Goal: Task Accomplishment & Management: Manage account settings

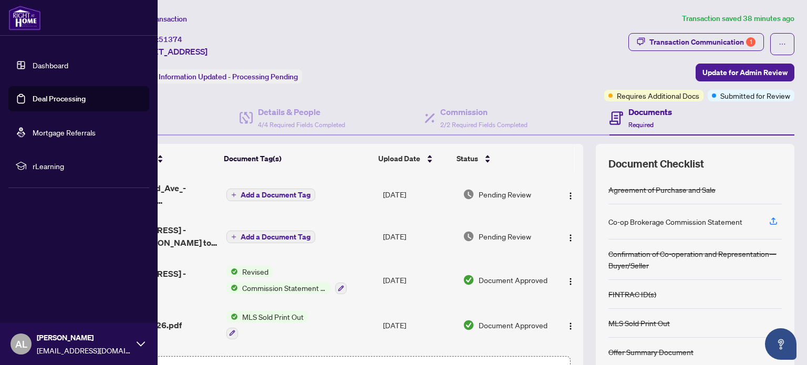
click at [19, 19] on img at bounding box center [24, 17] width 33 height 25
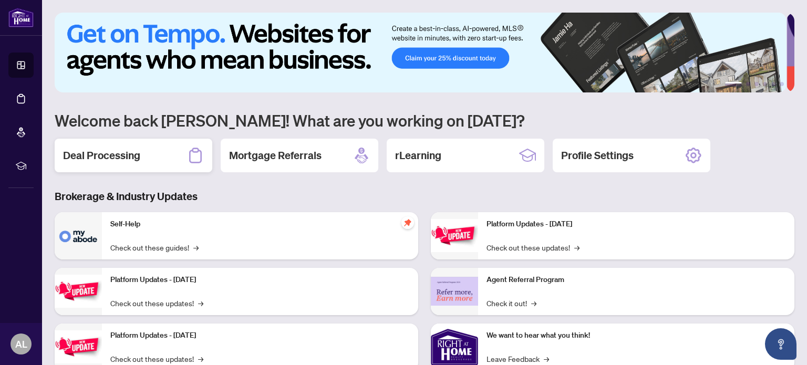
click at [133, 145] on div "Deal Processing" at bounding box center [134, 156] width 158 height 34
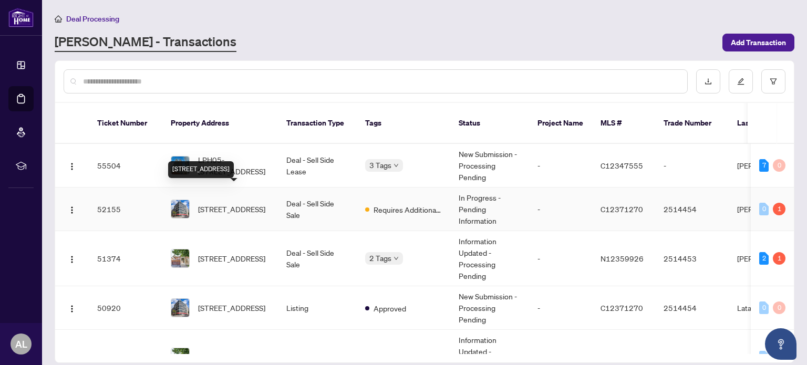
click at [236, 203] on span "[STREET_ADDRESS]" at bounding box center [231, 209] width 67 height 12
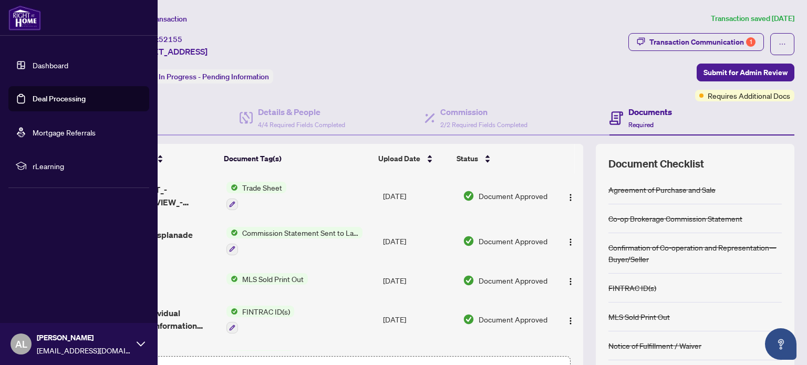
click at [19, 18] on img at bounding box center [24, 17] width 33 height 25
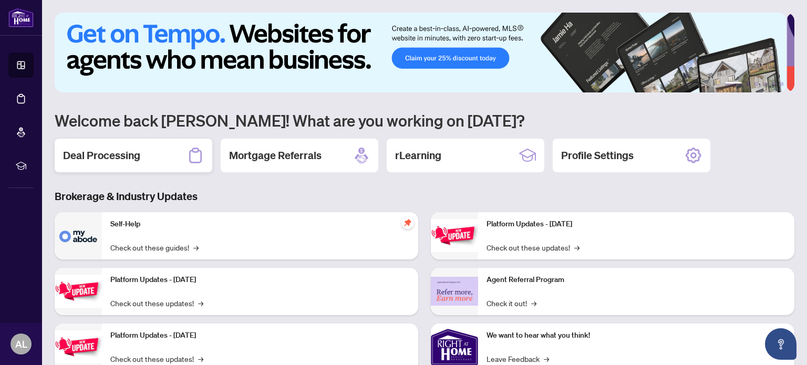
click at [132, 155] on h2 "Deal Processing" at bounding box center [101, 155] width 77 height 15
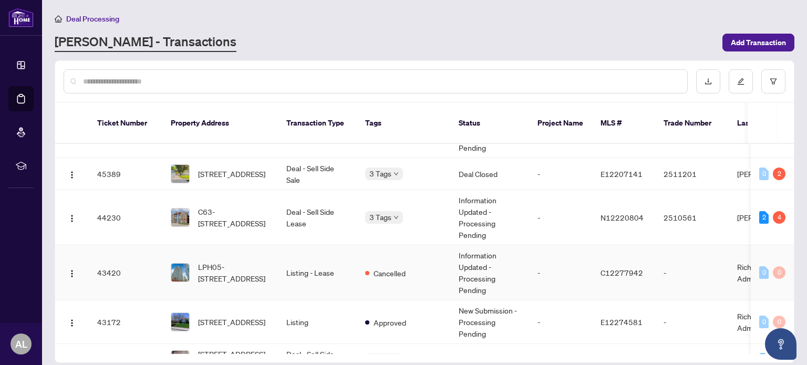
scroll to position [368, 0]
